Goal: Check status: Check status

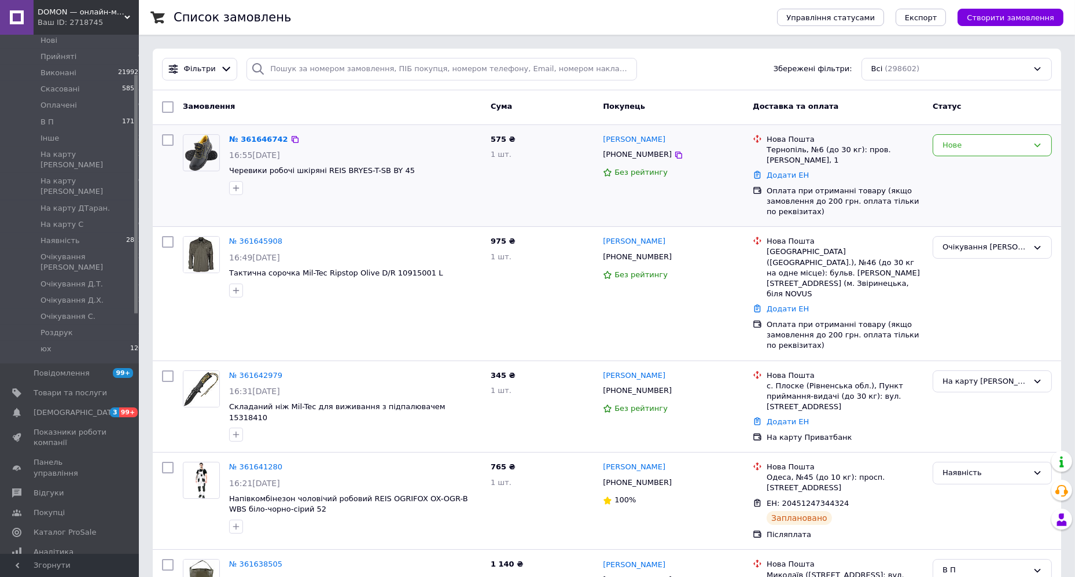
click at [975, 216] on div "Нове" at bounding box center [992, 176] width 128 height 93
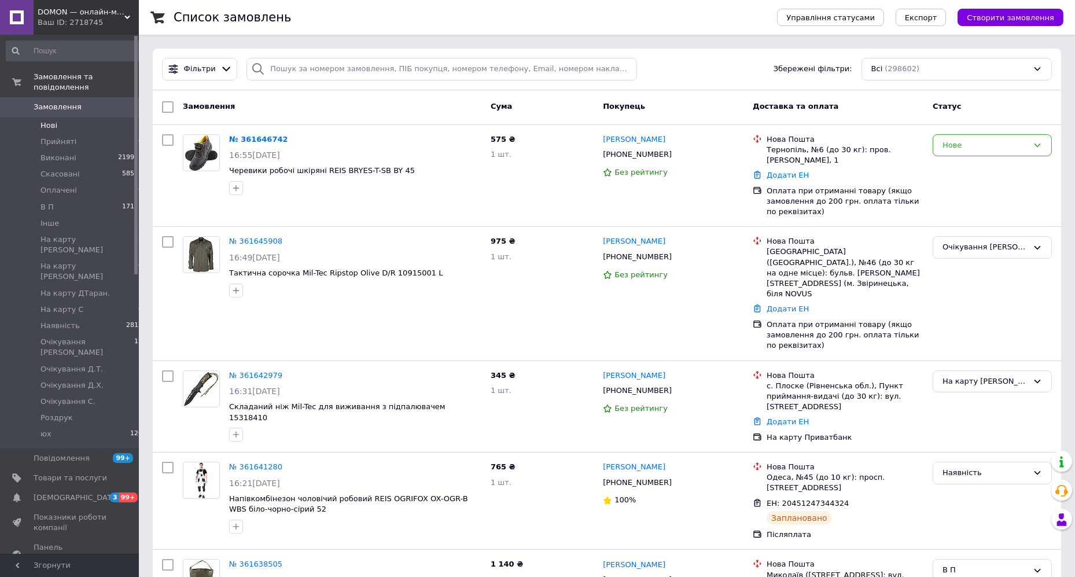
click at [78, 134] on li "Нові 1" at bounding box center [74, 125] width 149 height 16
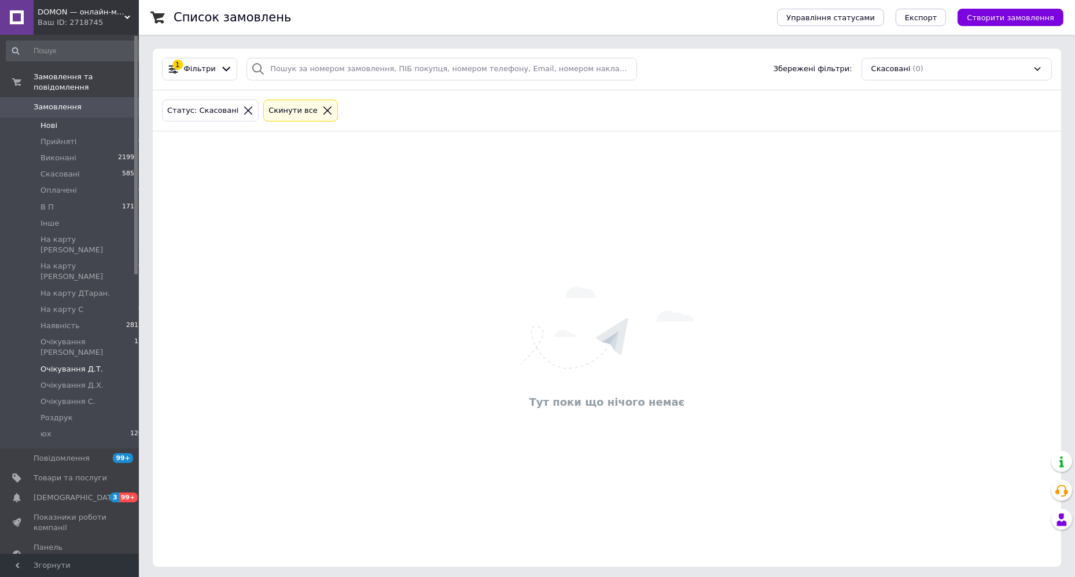
click at [94, 374] on span "Очікування Д.Т." at bounding box center [72, 369] width 62 height 10
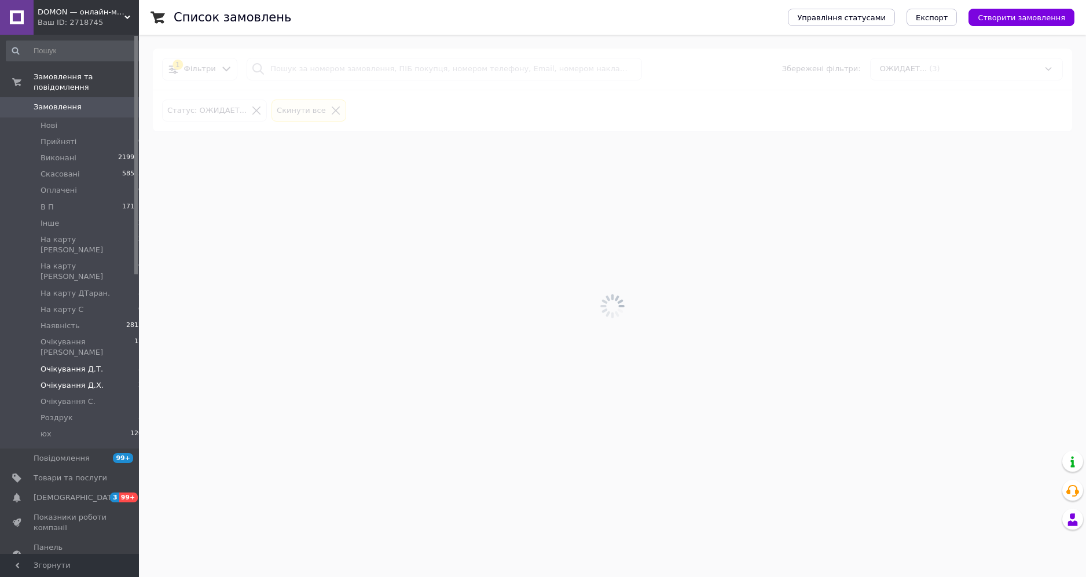
click at [89, 391] on span "Очікування Д.Х." at bounding box center [72, 385] width 63 height 10
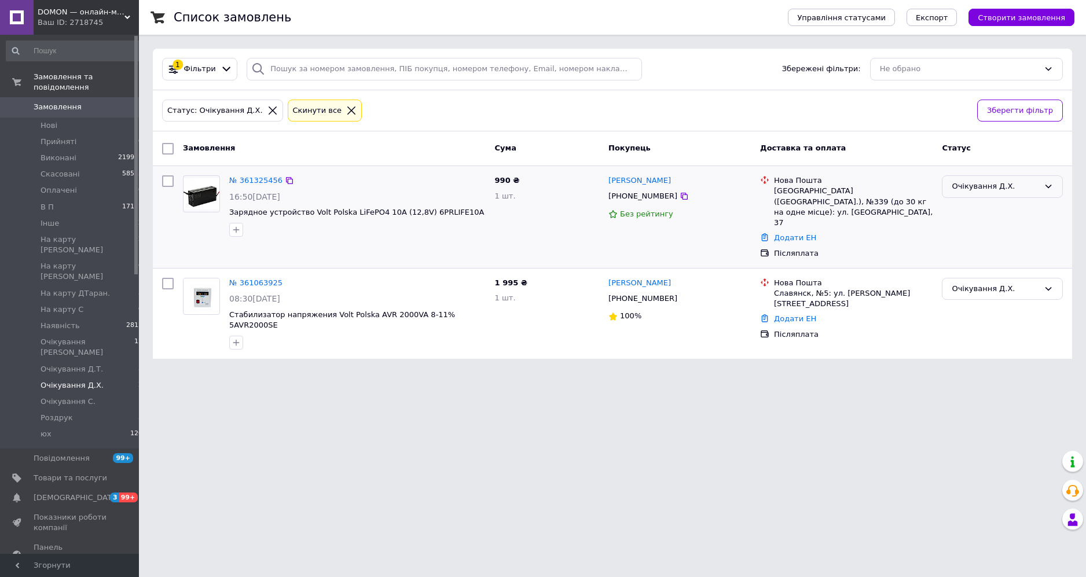
click at [1026, 190] on div "Очікування Д.Х." at bounding box center [994, 187] width 87 height 12
click at [962, 289] on li "В П" at bounding box center [1002, 295] width 120 height 21
click at [1017, 295] on div "Очікування Д.Х." at bounding box center [994, 289] width 87 height 12
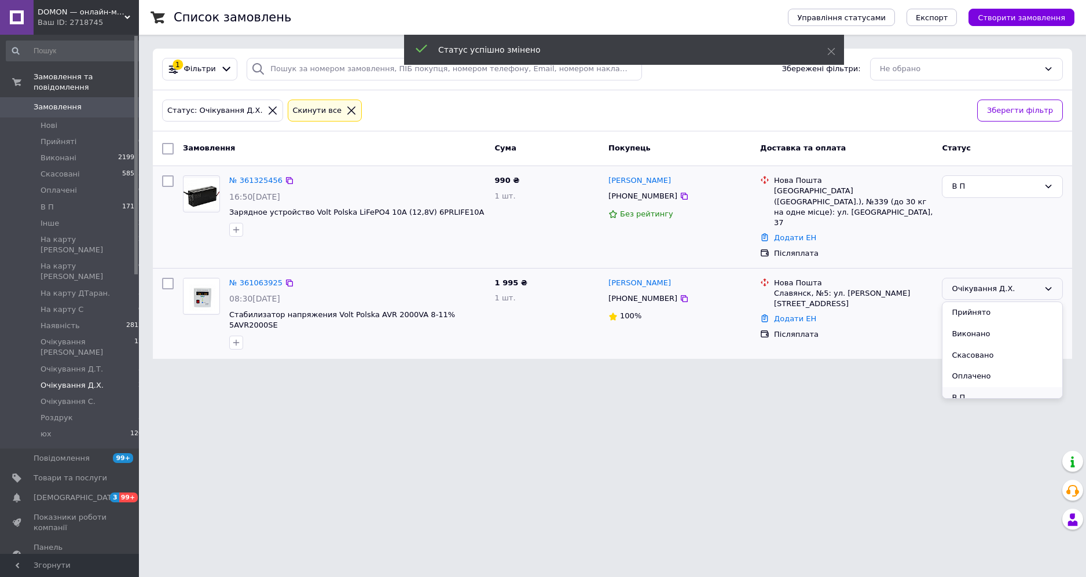
click at [957, 409] on li "В П" at bounding box center [1002, 397] width 120 height 21
